Goal: Task Accomplishment & Management: Manage account settings

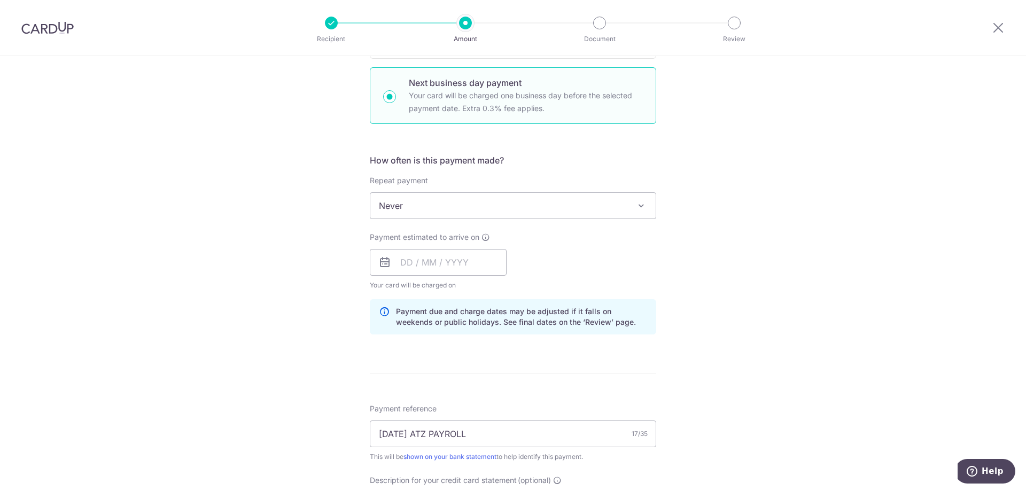
scroll to position [374, 0]
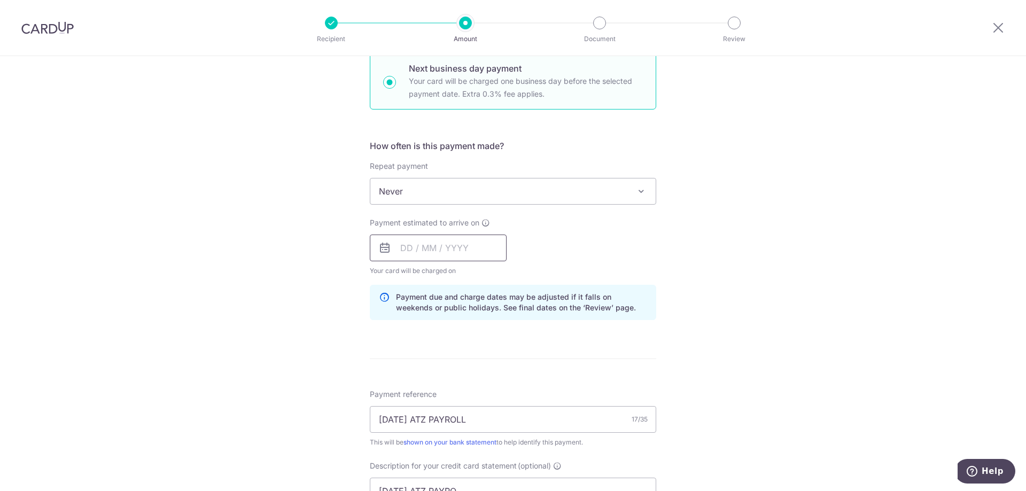
click at [437, 244] on input "text" at bounding box center [438, 247] width 137 height 27
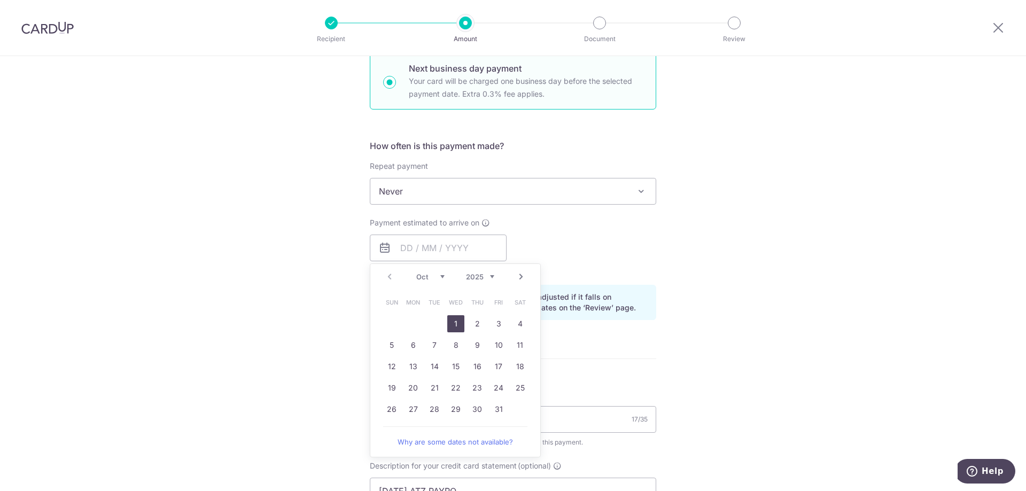
click at [455, 325] on link "1" at bounding box center [455, 323] width 17 height 17
type input "01/10/2025"
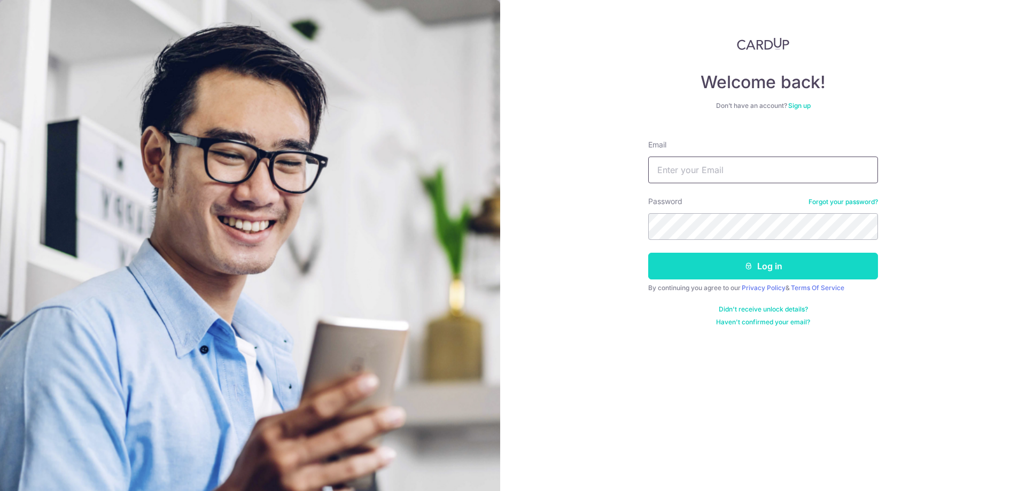
type input "[EMAIL_ADDRESS][DOMAIN_NAME]"
click at [664, 259] on button "Log in" at bounding box center [763, 266] width 230 height 27
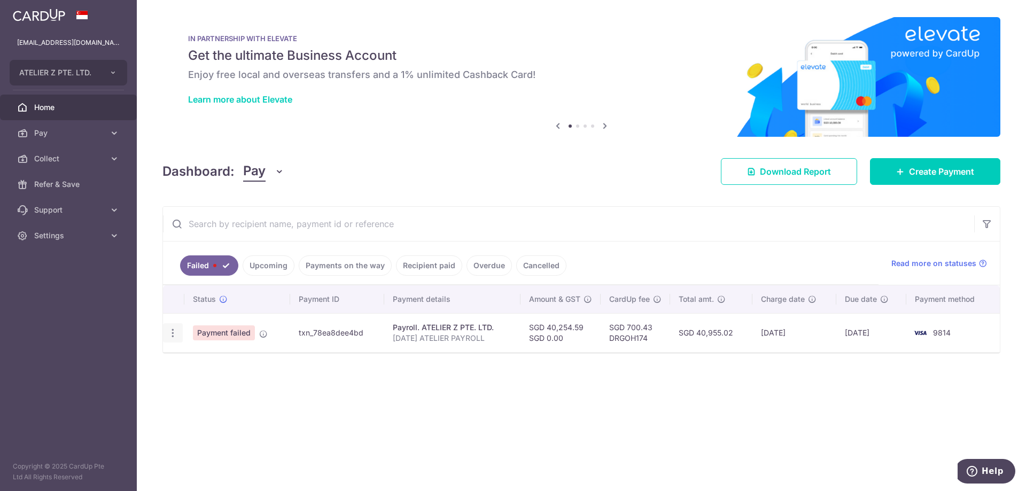
click at [176, 338] on icon "button" at bounding box center [172, 332] width 11 height 11
click at [324, 206] on div "Failed Upcoming Payments on the way Recipient paid Overdue Cancelled Read more …" at bounding box center [581, 287] width 838 height 162
